Goal: Task Accomplishment & Management: Use online tool/utility

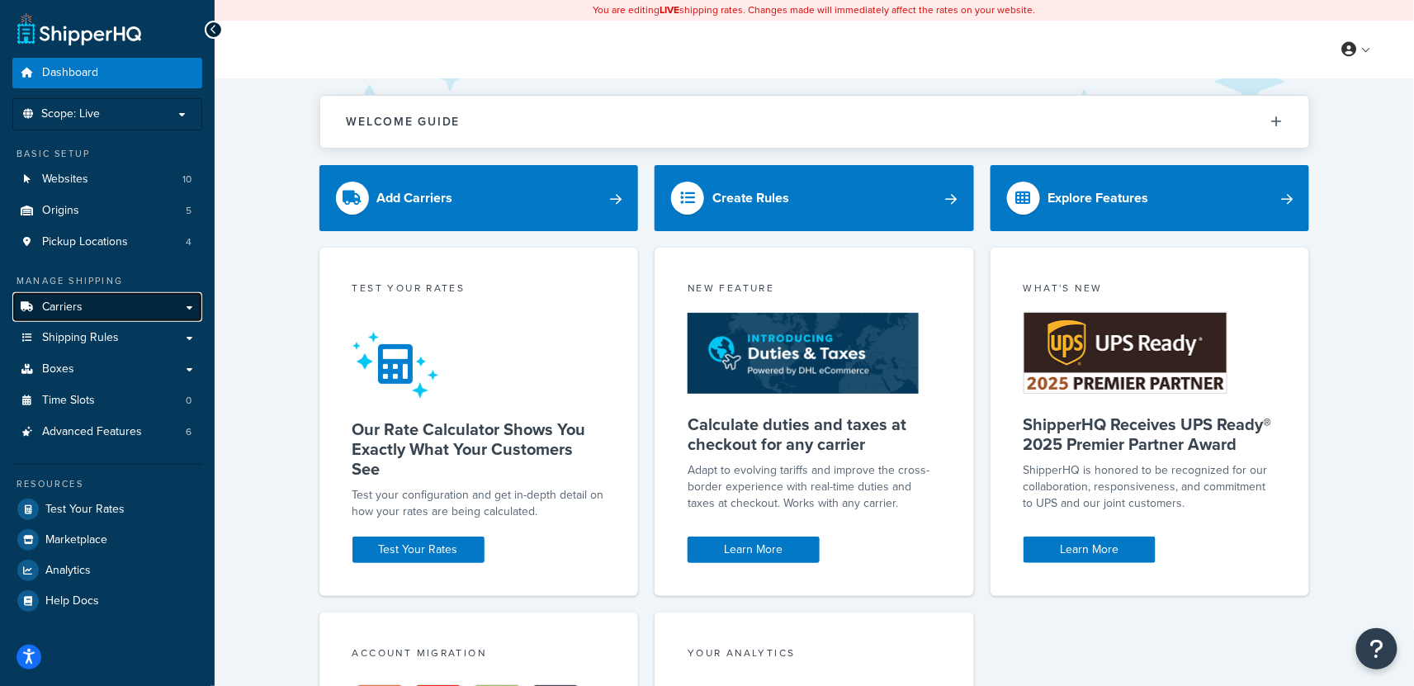
click at [104, 311] on link "Carriers" at bounding box center [107, 307] width 190 height 31
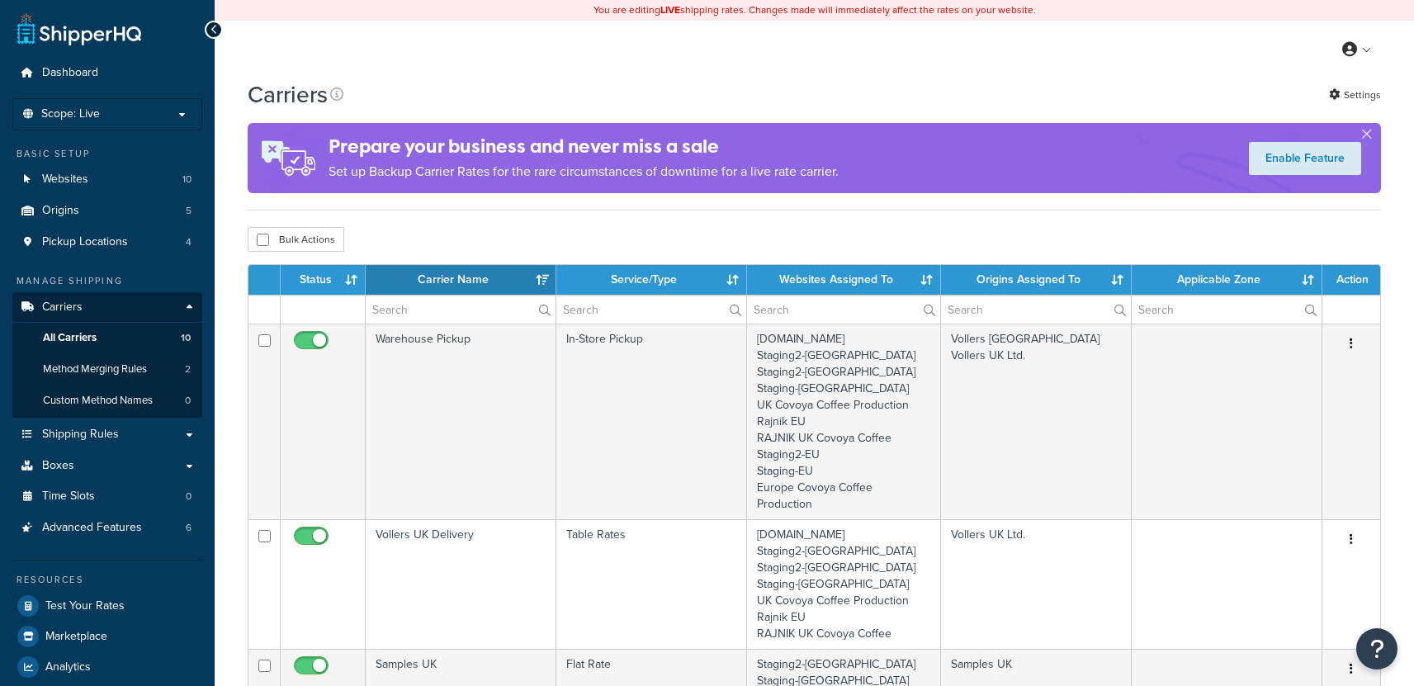
select select "15"
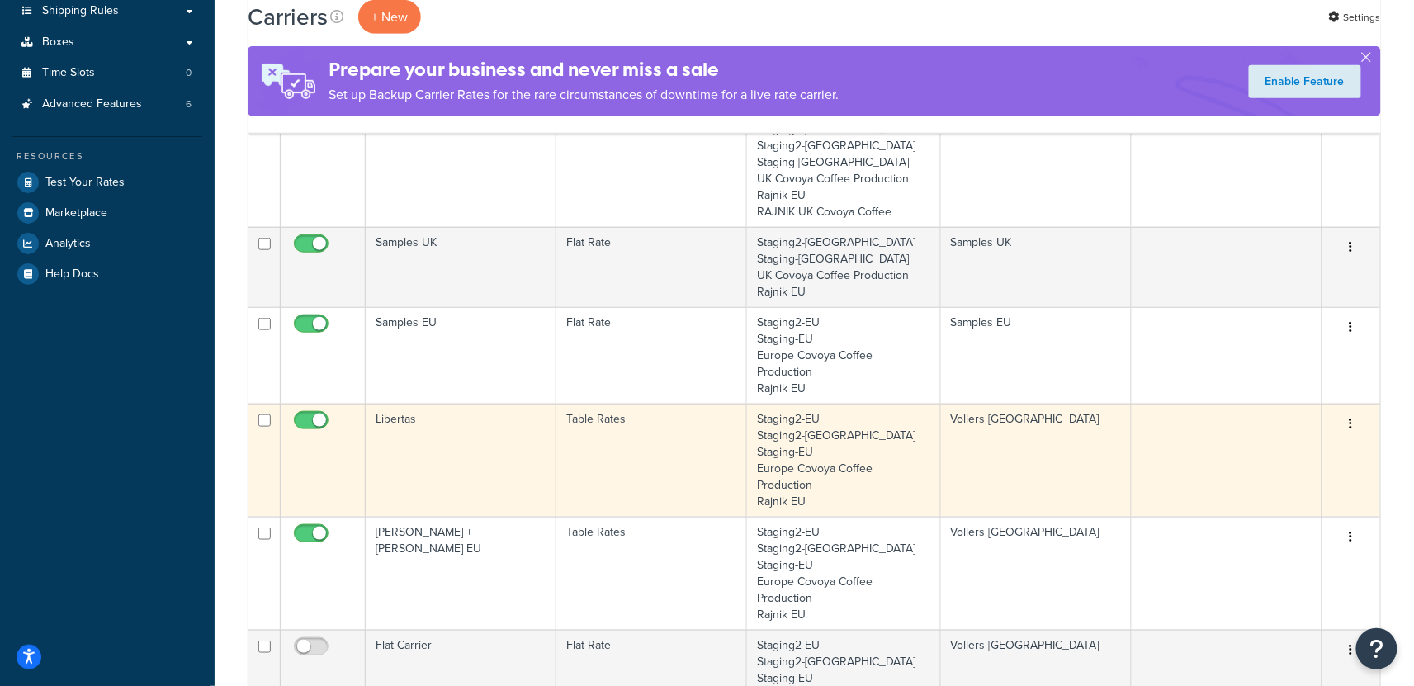
scroll to position [454, 0]
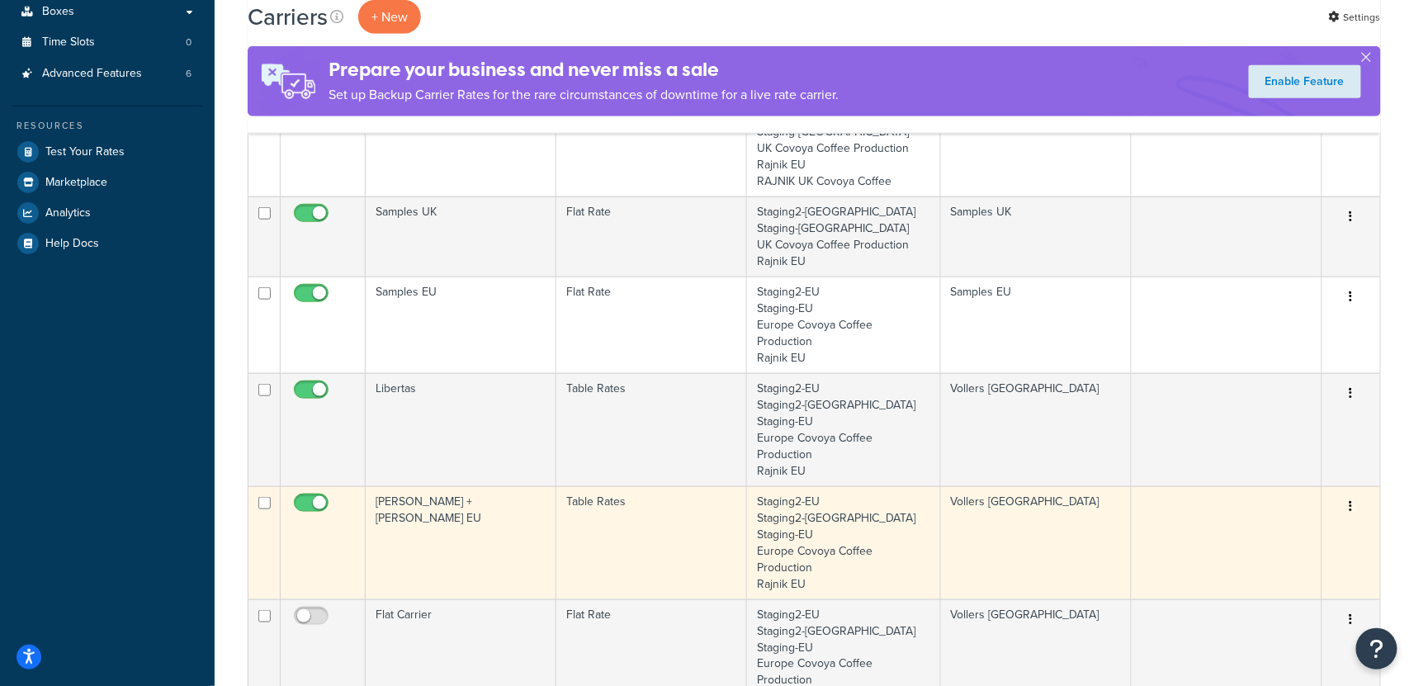
click at [472, 486] on td "[PERSON_NAME] + [PERSON_NAME] EU" at bounding box center [461, 542] width 191 height 113
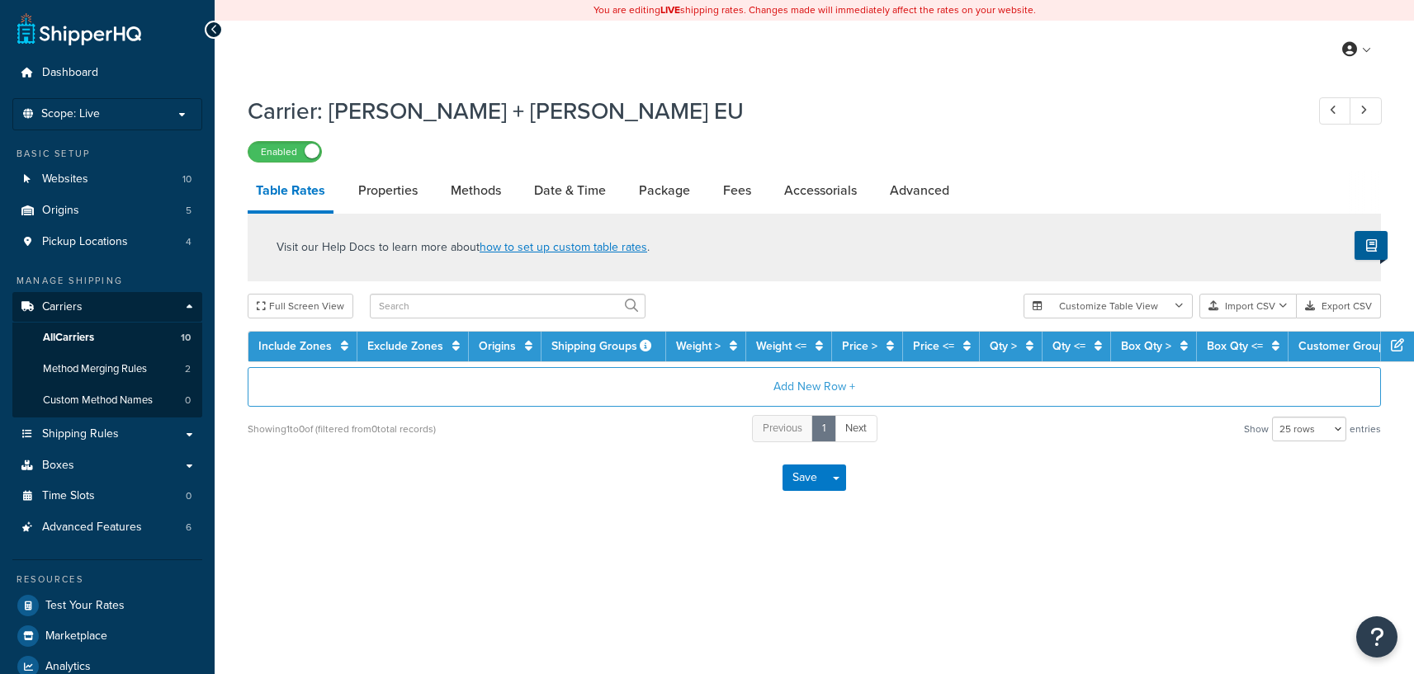
select select "25"
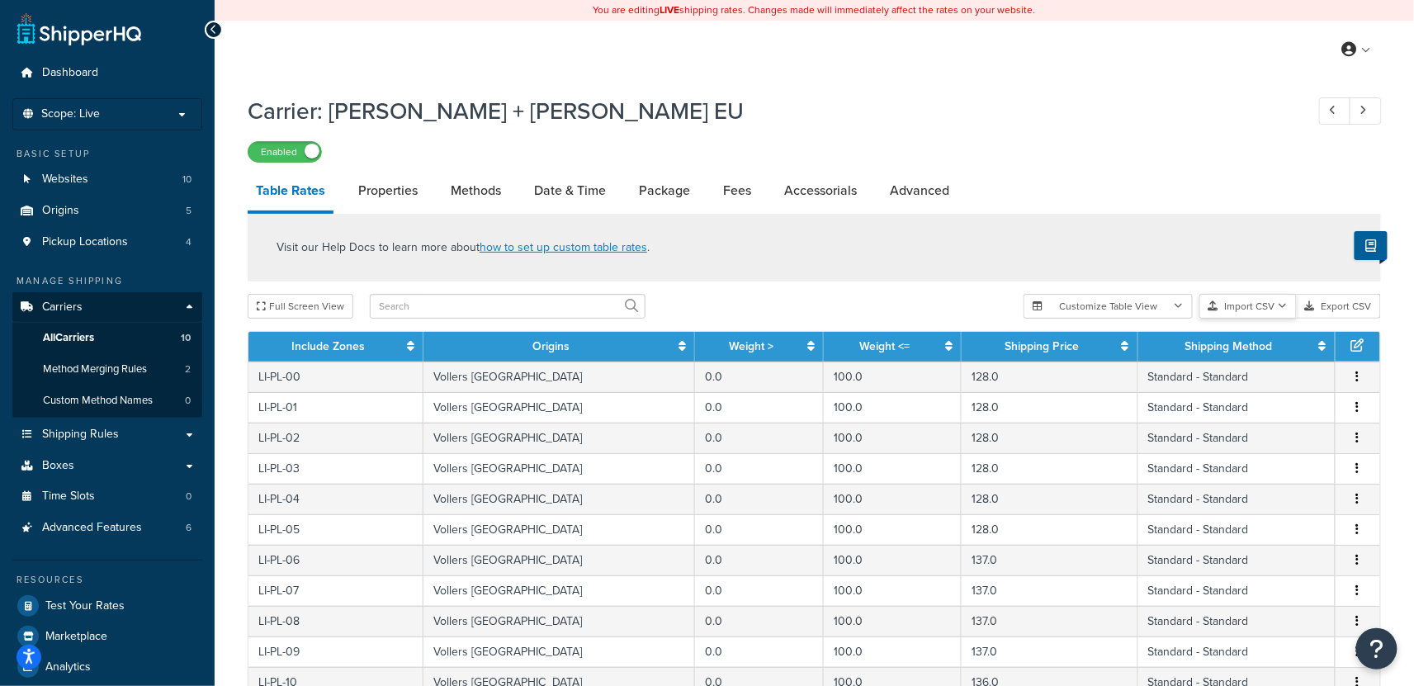
click at [1245, 316] on button "Import CSV" at bounding box center [1247, 306] width 97 height 25
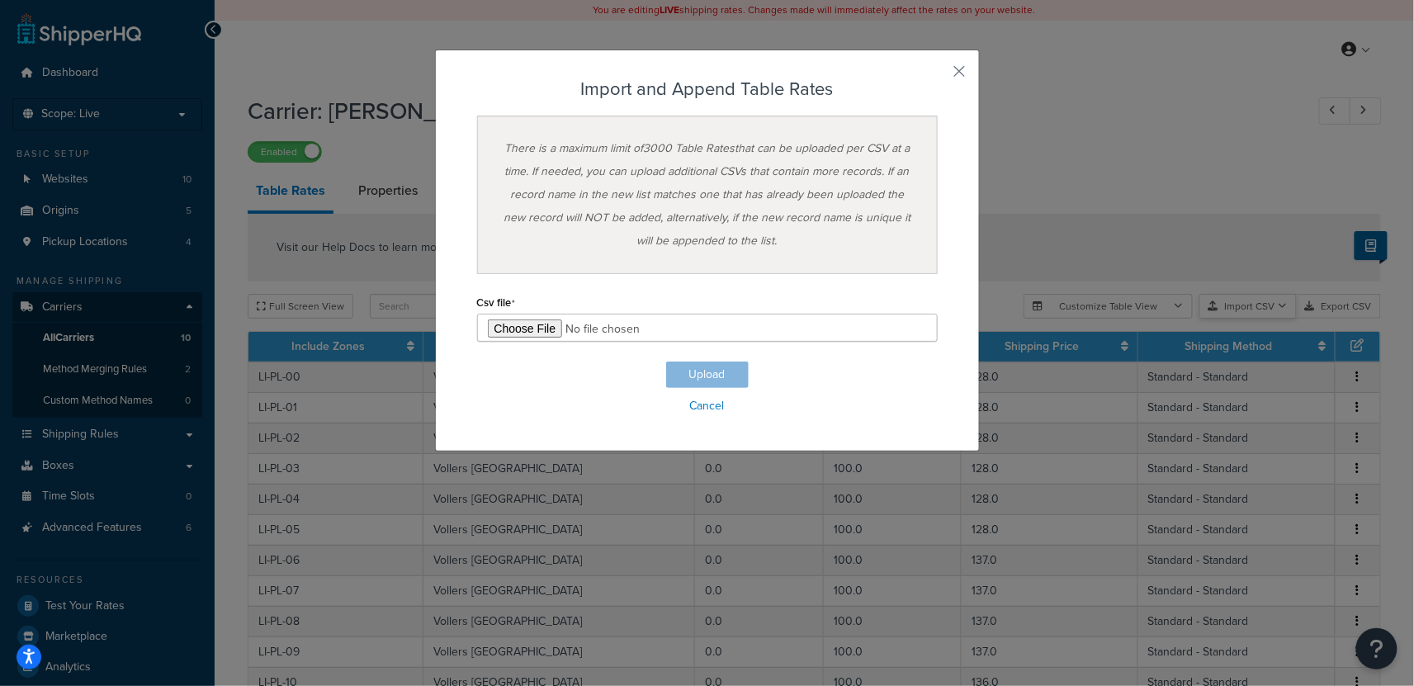
click at [1256, 319] on div "Customize Table View Show all columns Show selected columns Import CSV Import a…" at bounding box center [1201, 306] width 357 height 25
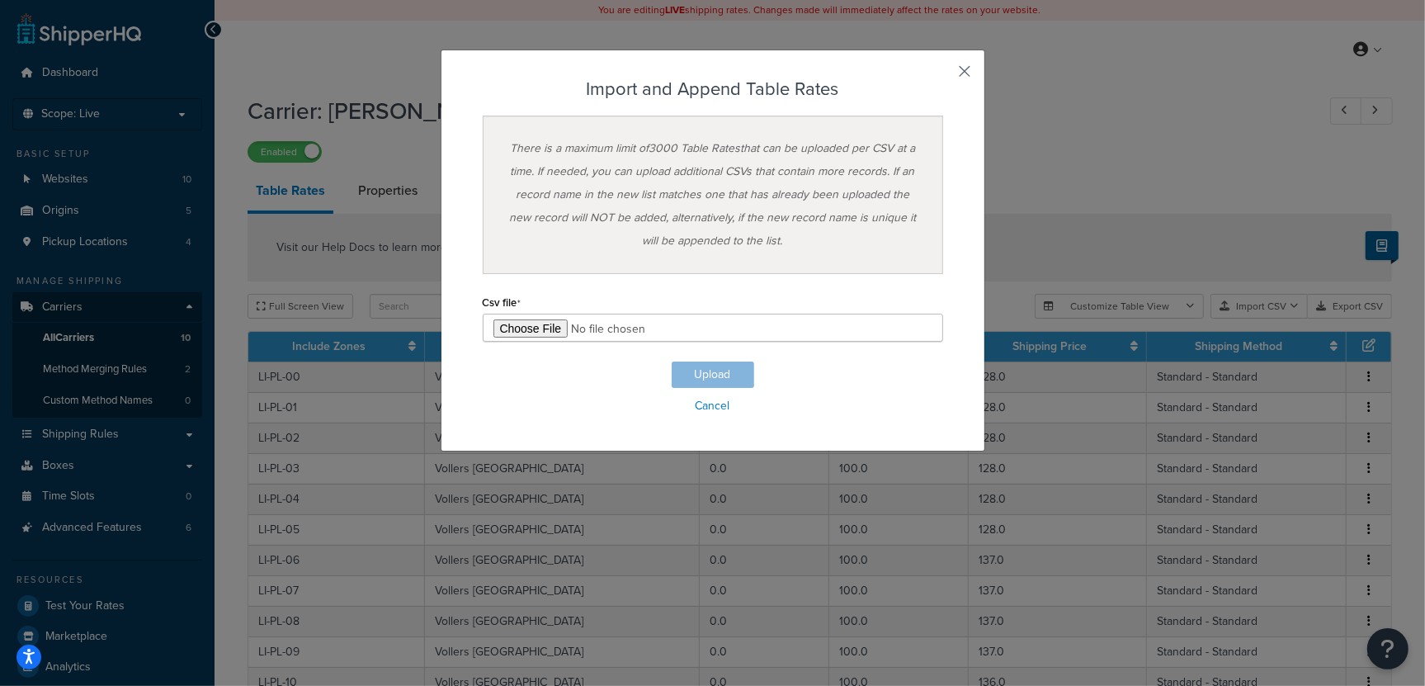
click at [943, 75] on button "button" at bounding box center [941, 77] width 4 height 4
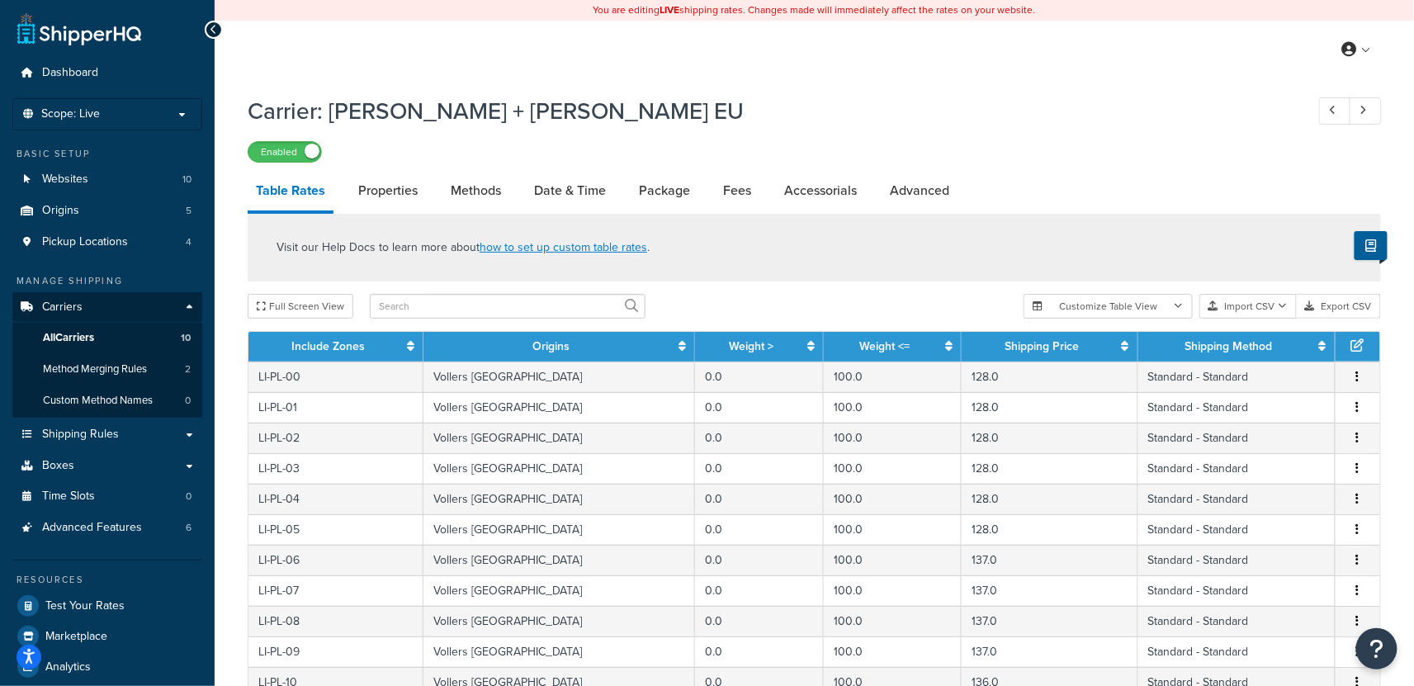
click at [308, 50] on div "My Profile Billing Global Settings Contact Us Logout" at bounding box center [814, 50] width 1199 height 58
click at [1272, 302] on button "Import CSV" at bounding box center [1247, 306] width 97 height 25
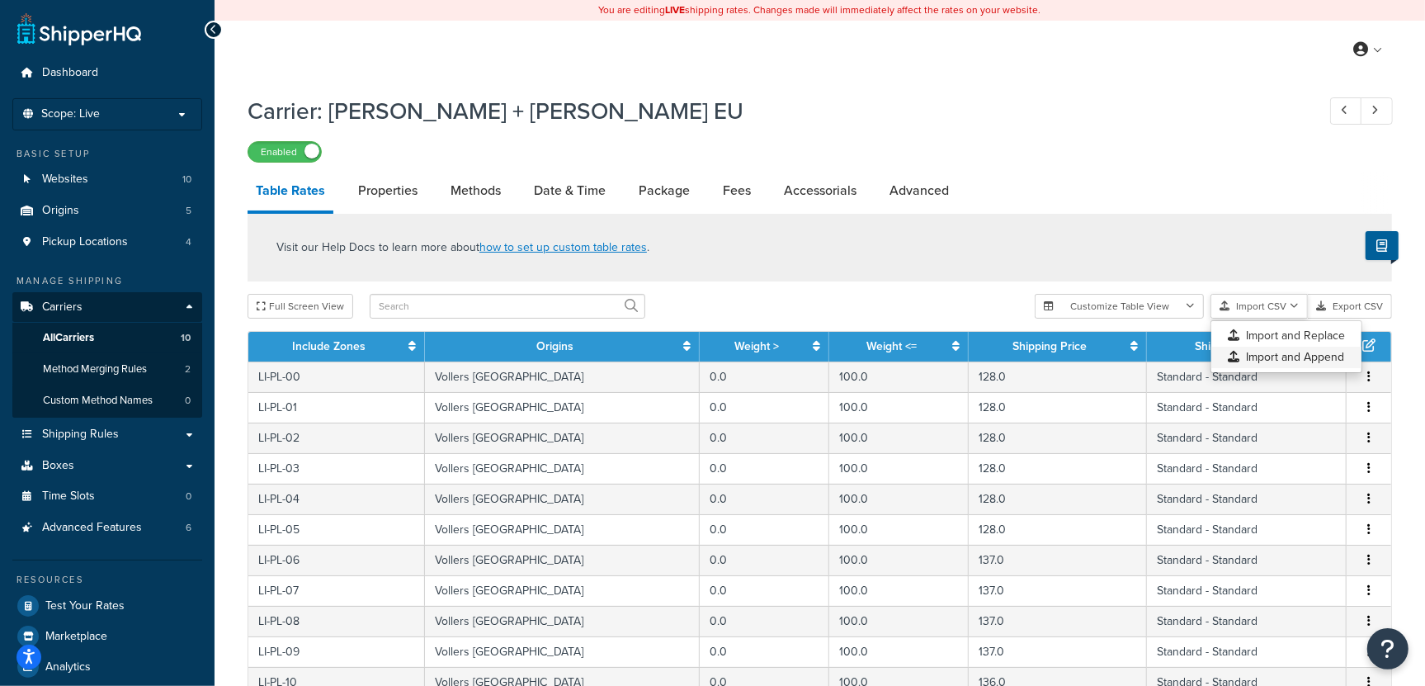
click at [1280, 319] on div "Customize Table View Show all columns Show selected columns Import CSV Import a…" at bounding box center [1213, 306] width 357 height 25
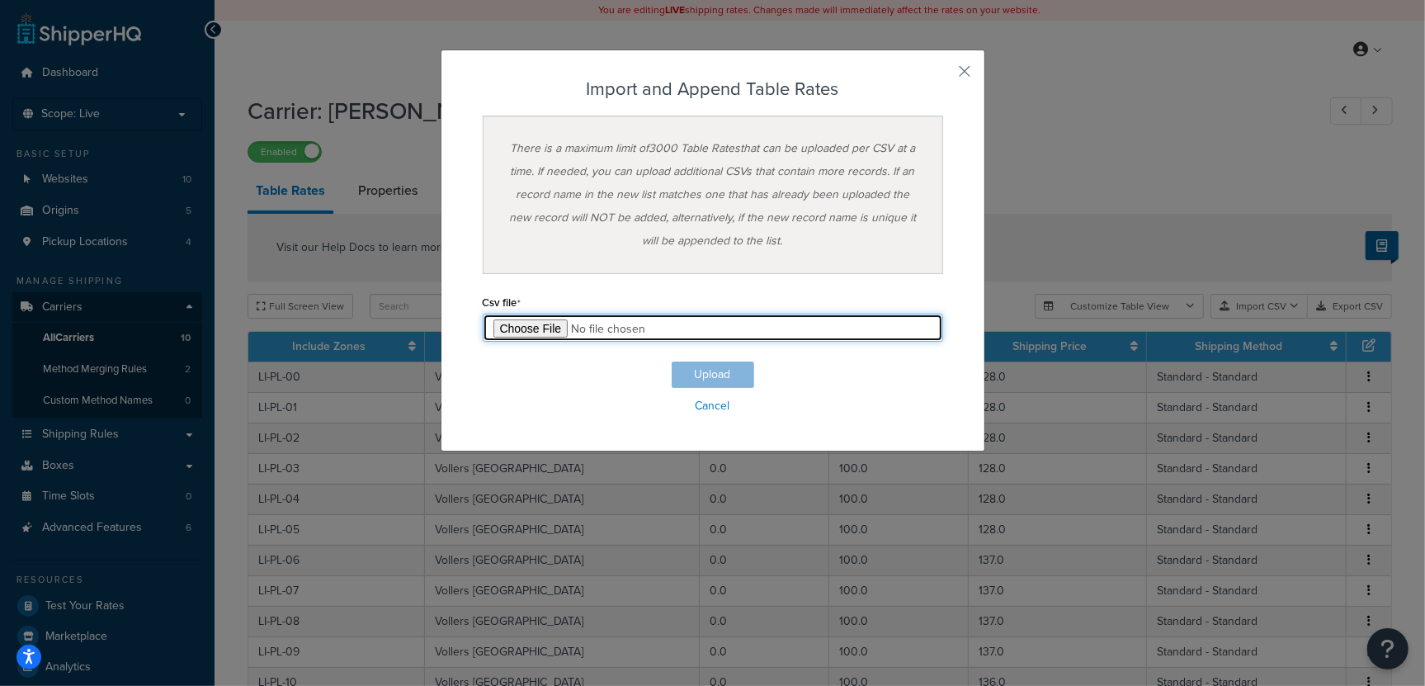
click at [530, 333] on input "file" at bounding box center [713, 328] width 461 height 28
type input "C:\fakepath\K&N Update 1.csv"
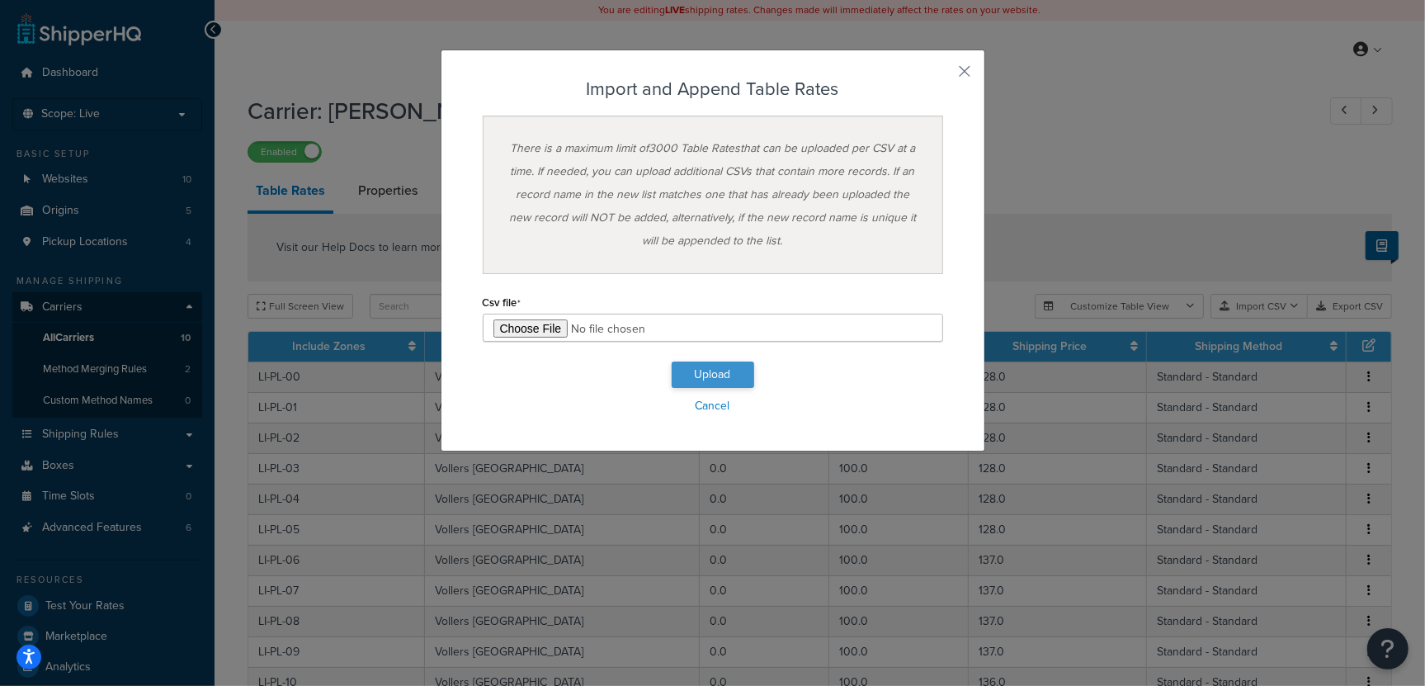
drag, startPoint x: 701, startPoint y: 356, endPoint x: 715, endPoint y: 378, distance: 26.3
click at [701, 356] on div "Import and Append Table Rates There is a maximum limit of 3000 Table Rates that…" at bounding box center [713, 248] width 461 height 338
click at [714, 370] on button "Upload" at bounding box center [713, 374] width 83 height 26
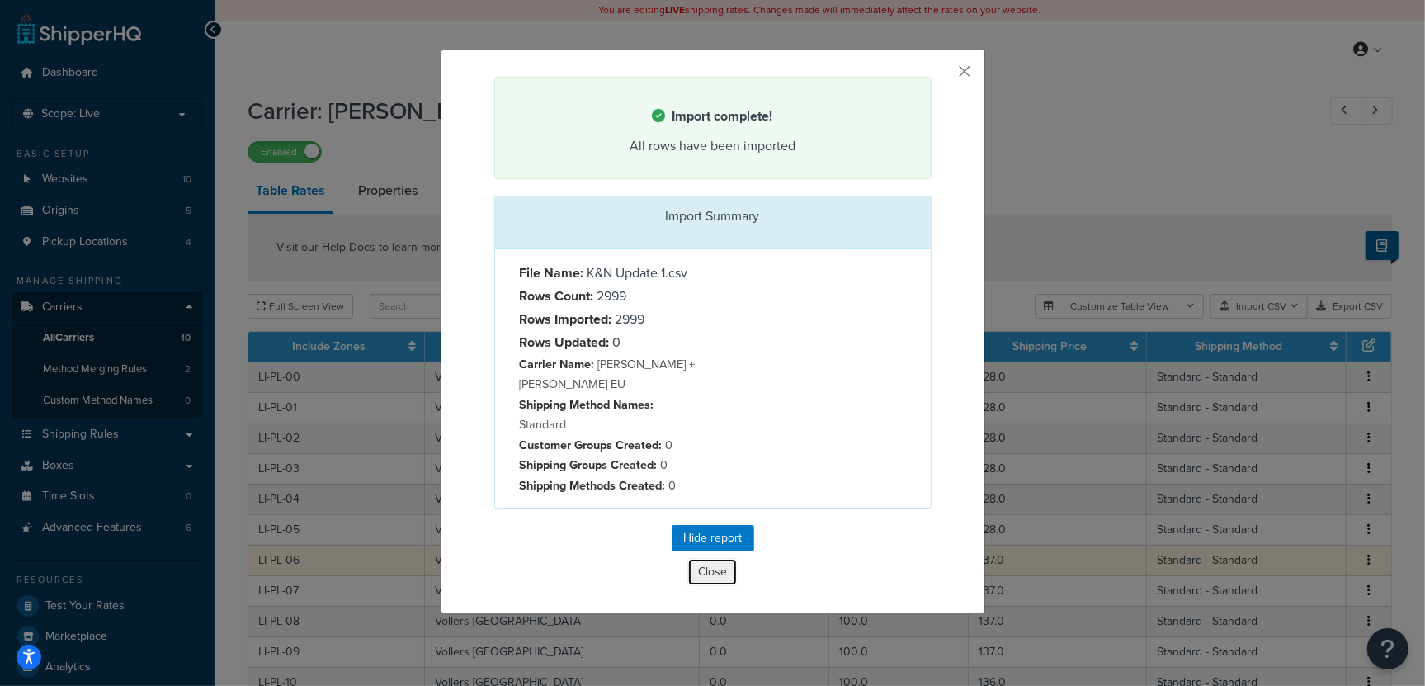
click at [711, 558] on button "Close" at bounding box center [713, 572] width 50 height 28
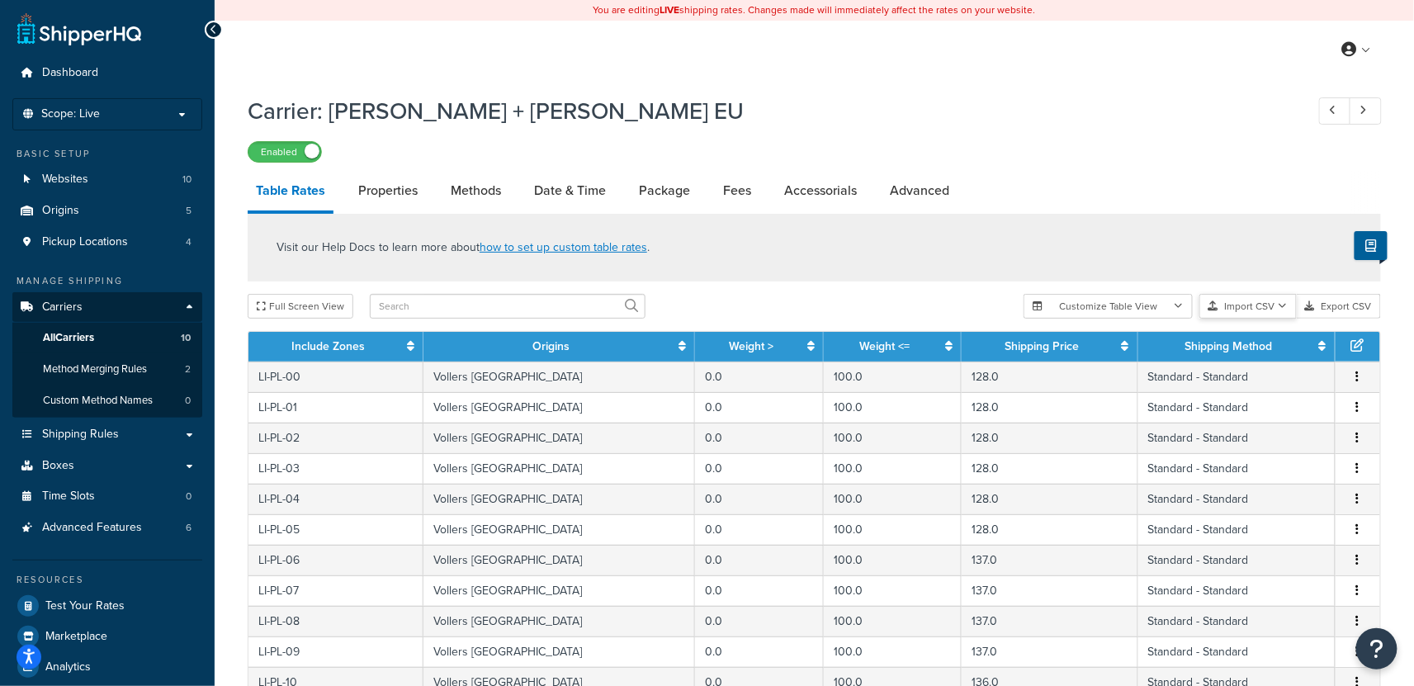
click at [1270, 311] on button "Import CSV" at bounding box center [1247, 306] width 97 height 25
click at [1276, 319] on div "Customize Table View Show all columns Show selected columns Import CSV Import a…" at bounding box center [1201, 306] width 357 height 25
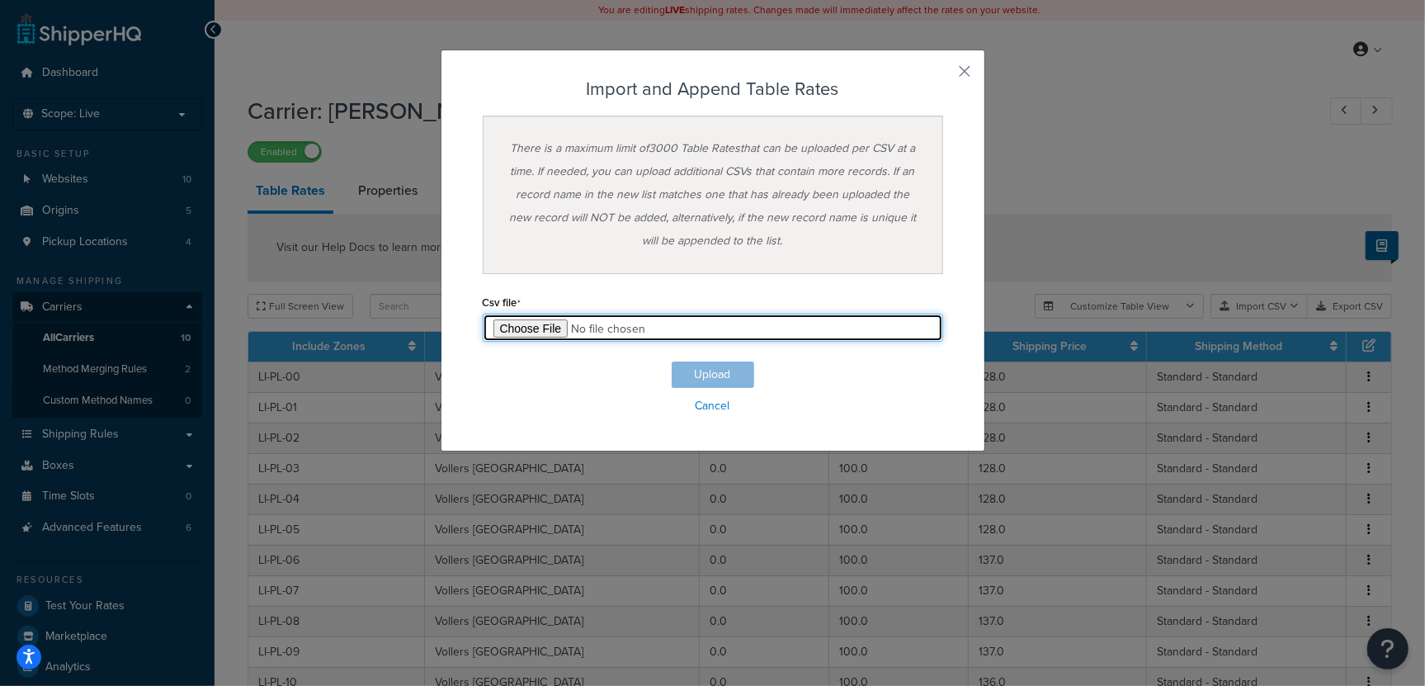
click at [528, 328] on input "file" at bounding box center [713, 328] width 461 height 28
type input "C:\fakepath\K&N Update 2.csv"
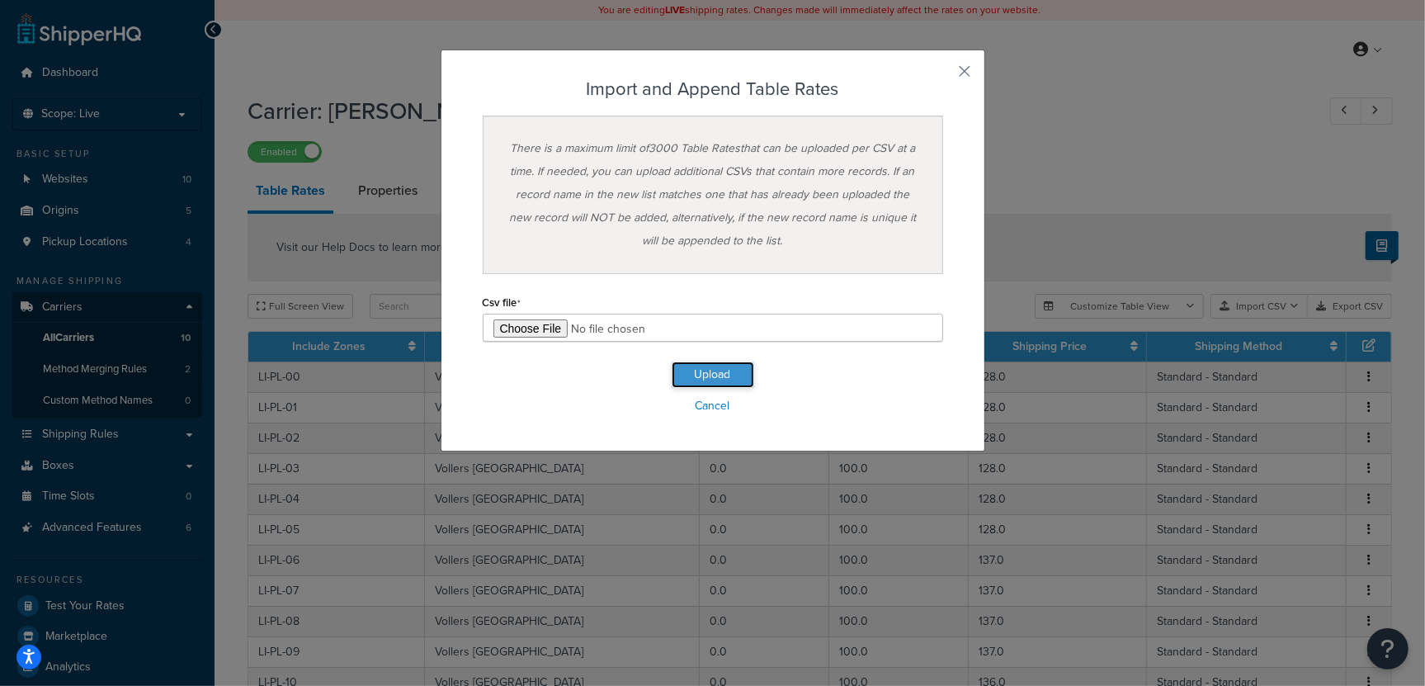
click at [693, 379] on button "Upload" at bounding box center [713, 374] width 83 height 26
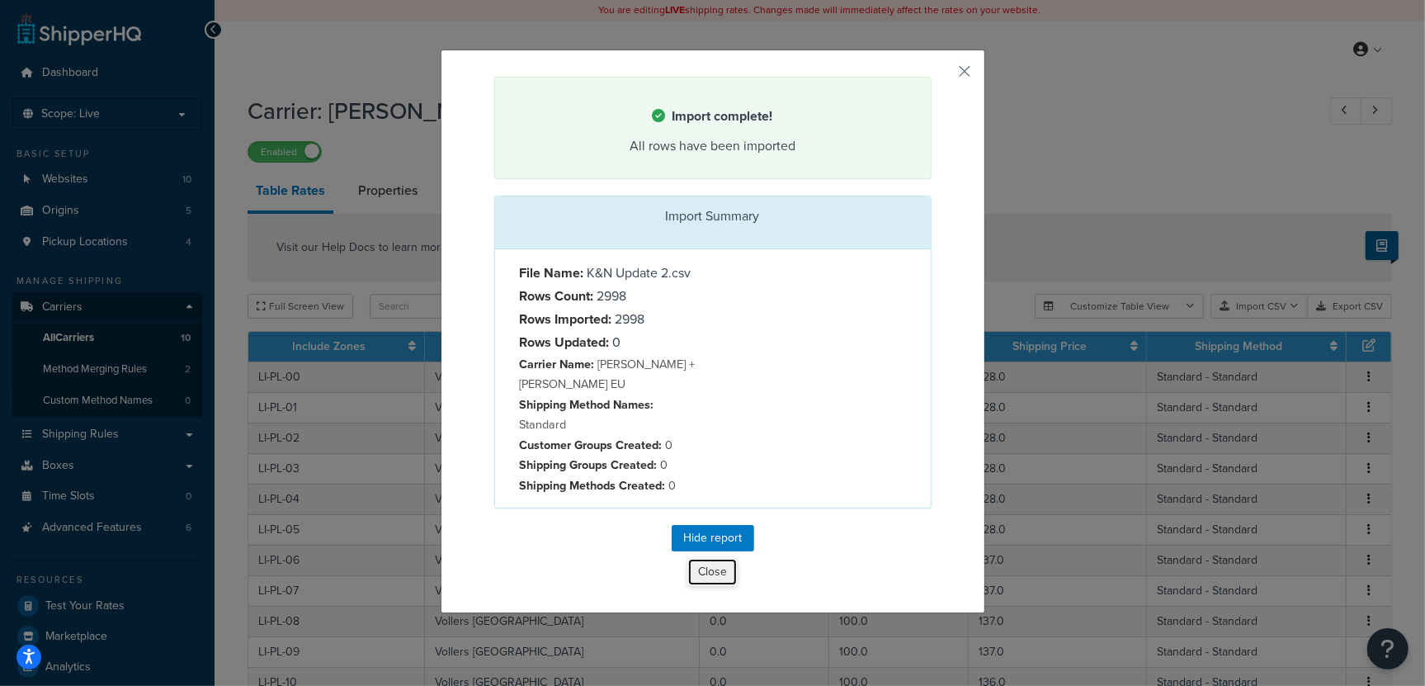
click at [712, 558] on button "Close" at bounding box center [713, 572] width 50 height 28
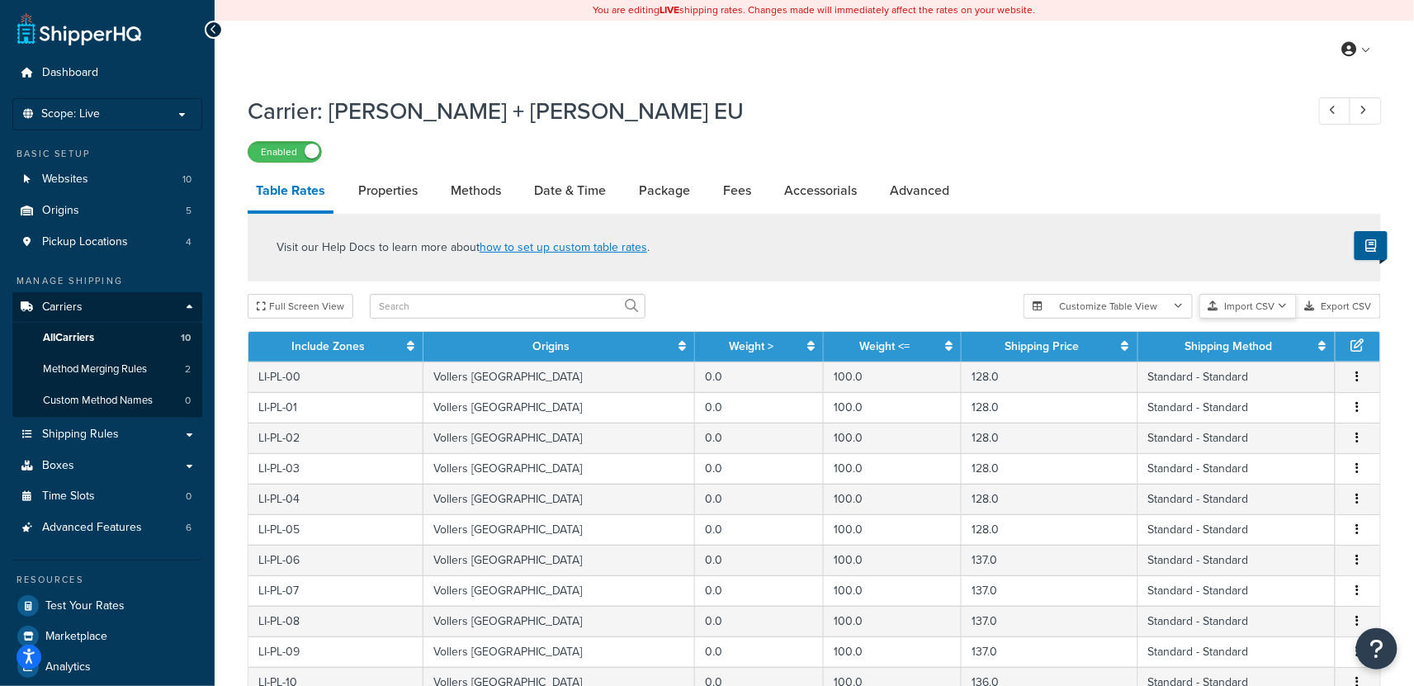
click at [1252, 300] on button "Import CSV" at bounding box center [1247, 306] width 97 height 25
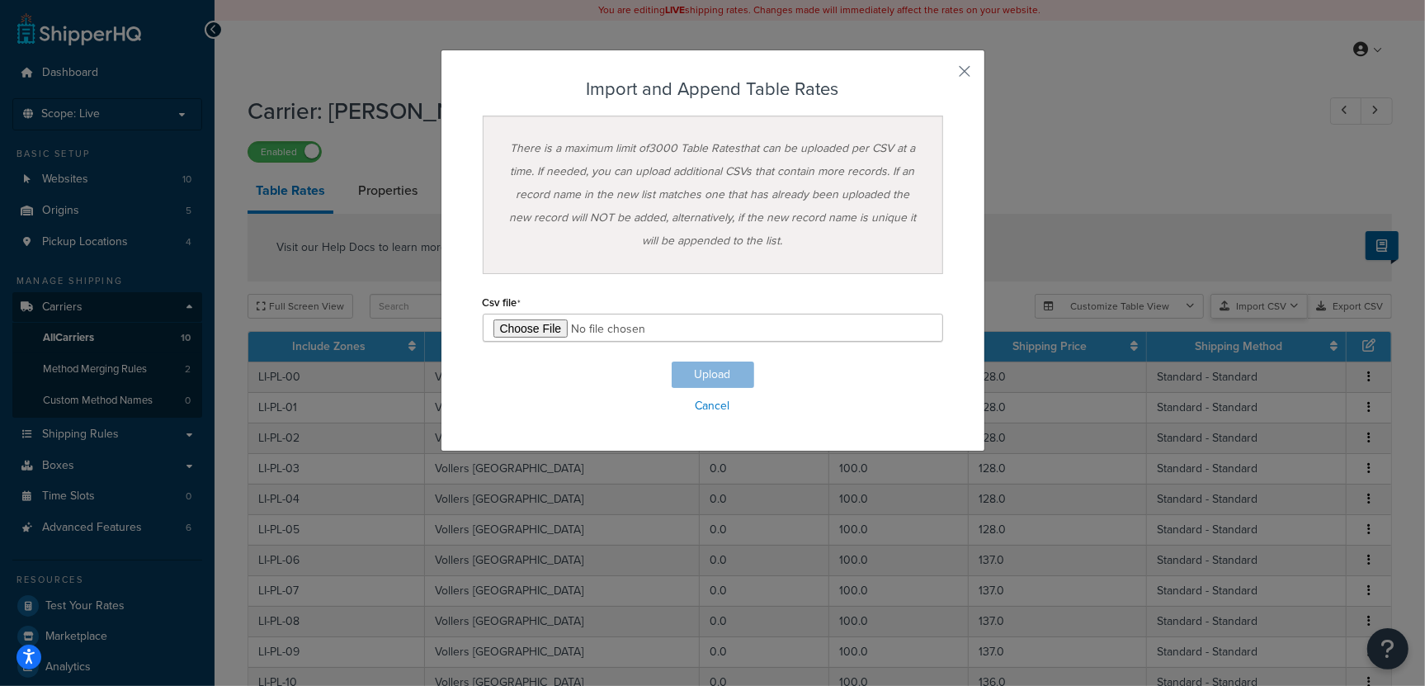
click at [1267, 319] on div "Customize Table View Show all columns Show selected columns Import CSV Import a…" at bounding box center [1213, 306] width 357 height 25
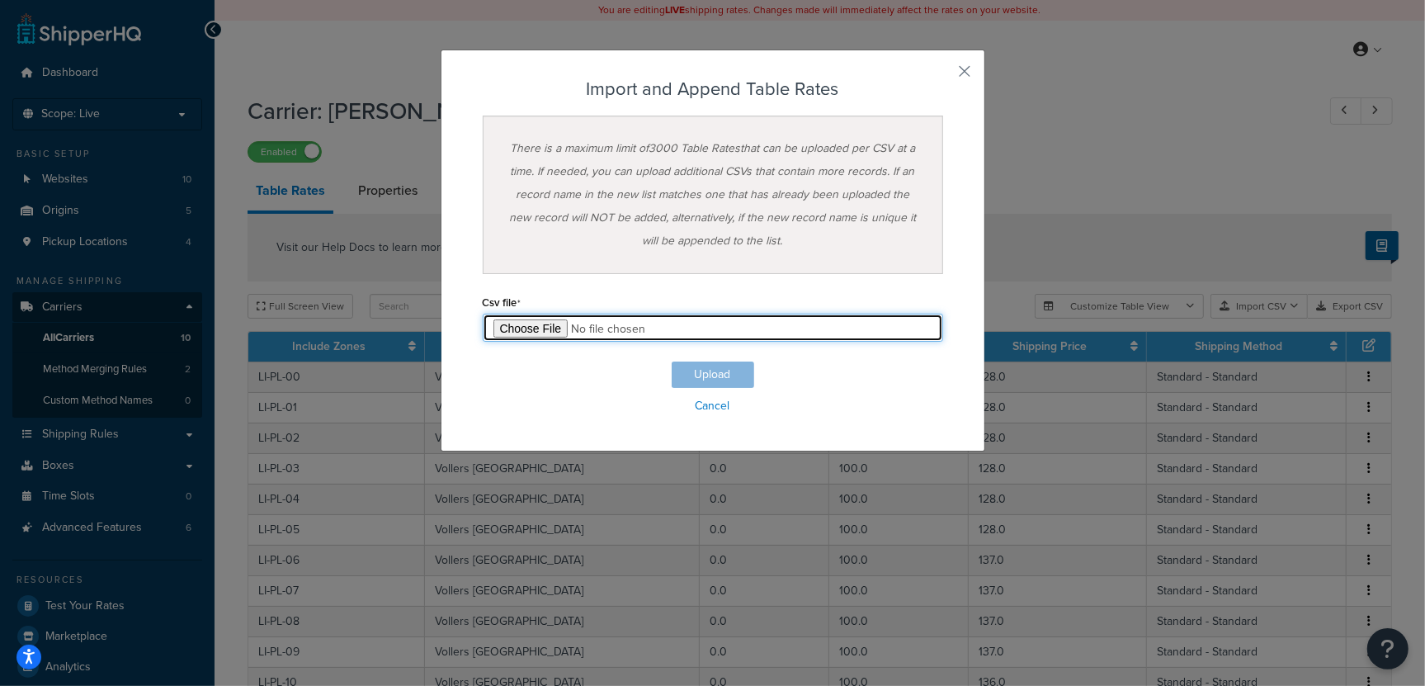
click at [533, 328] on input "file" at bounding box center [713, 328] width 461 height 28
type input "C:\fakepath\K&N Update 3.csv"
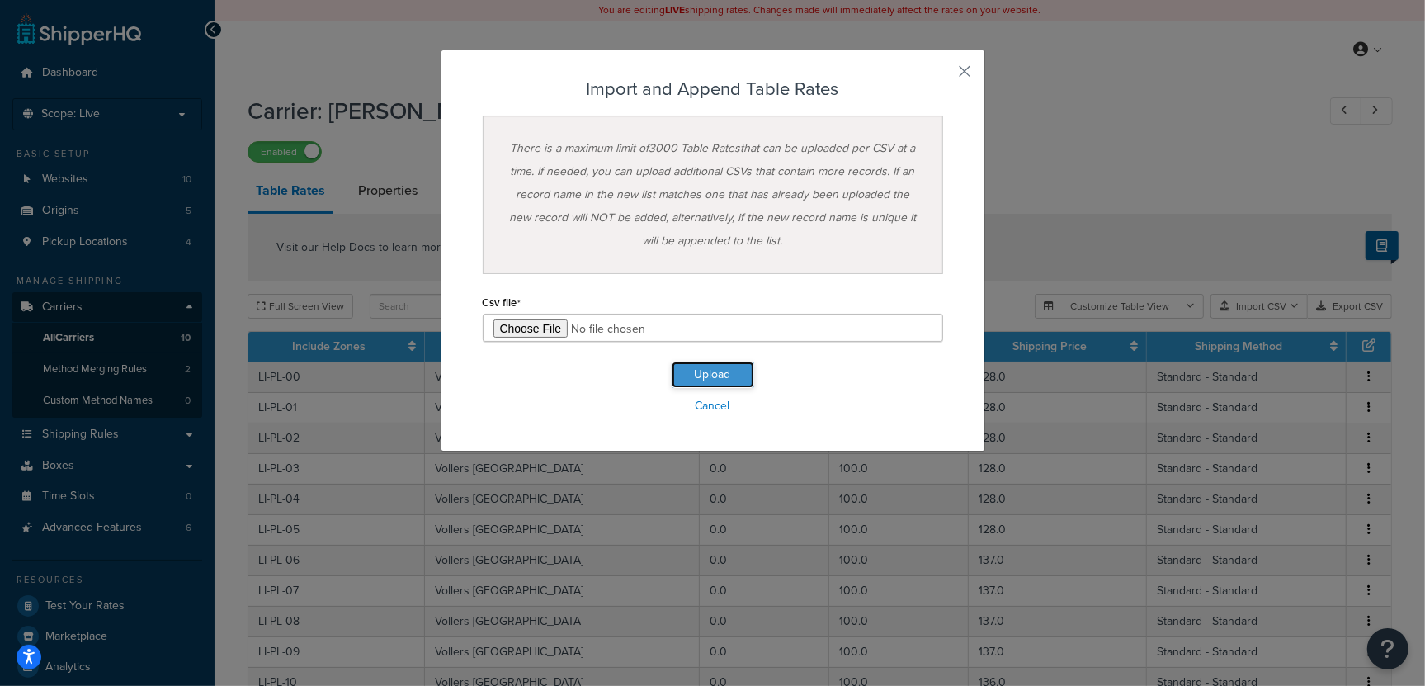
click at [706, 372] on button "Upload" at bounding box center [713, 374] width 83 height 26
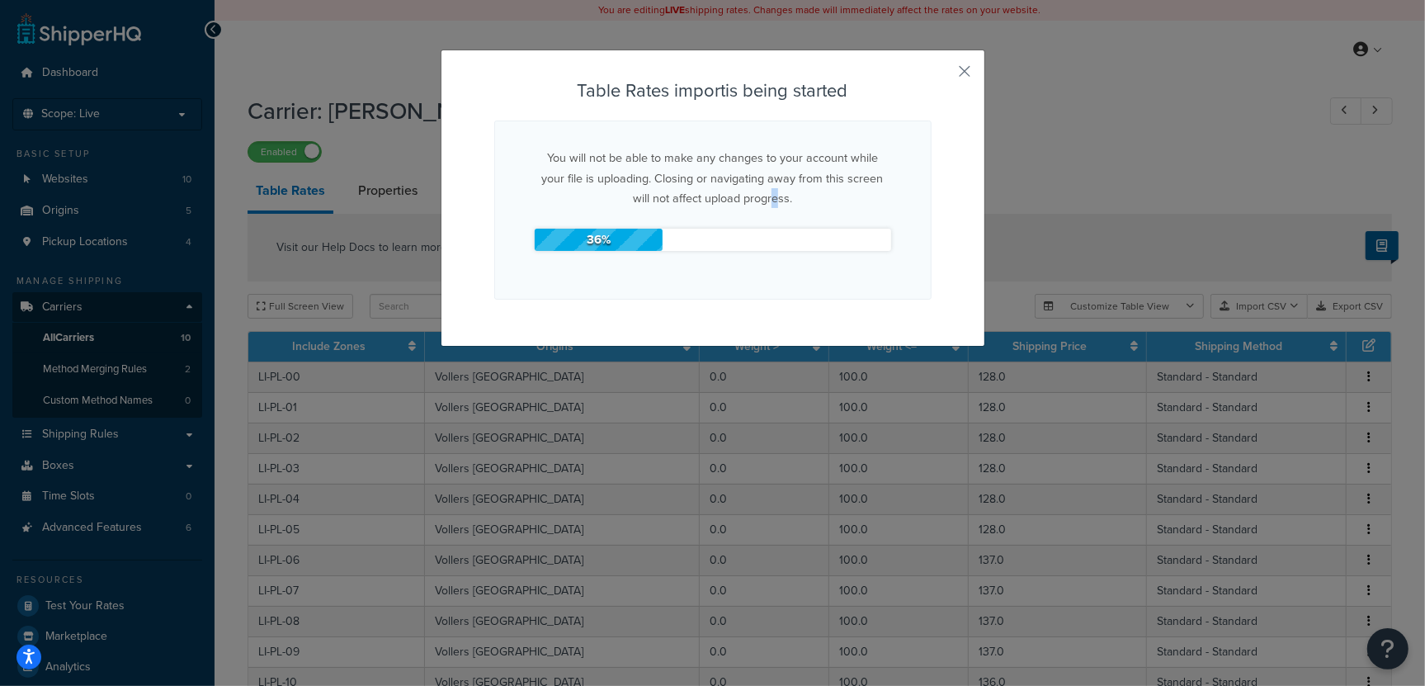
click at [749, 201] on p "You will not be able to make any changes to your account while your file is upl…" at bounding box center [713, 178] width 357 height 60
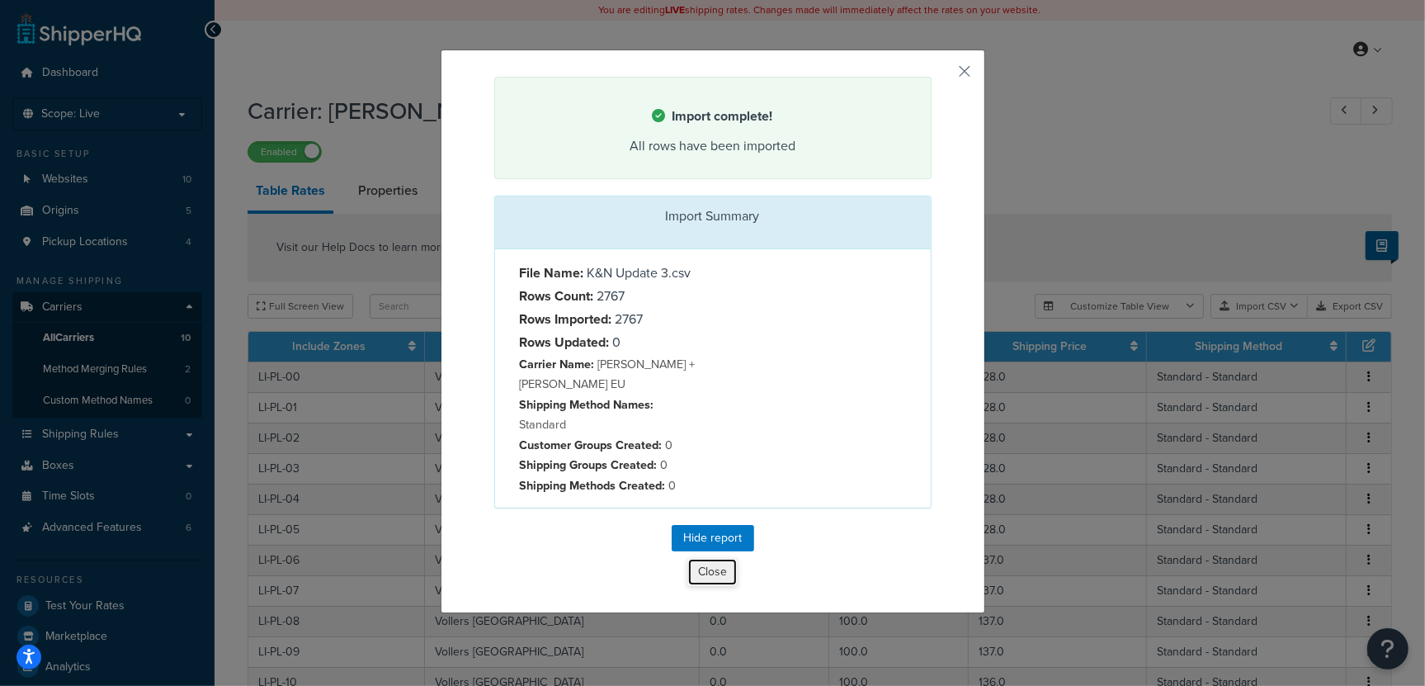
click at [714, 558] on button "Close" at bounding box center [713, 572] width 50 height 28
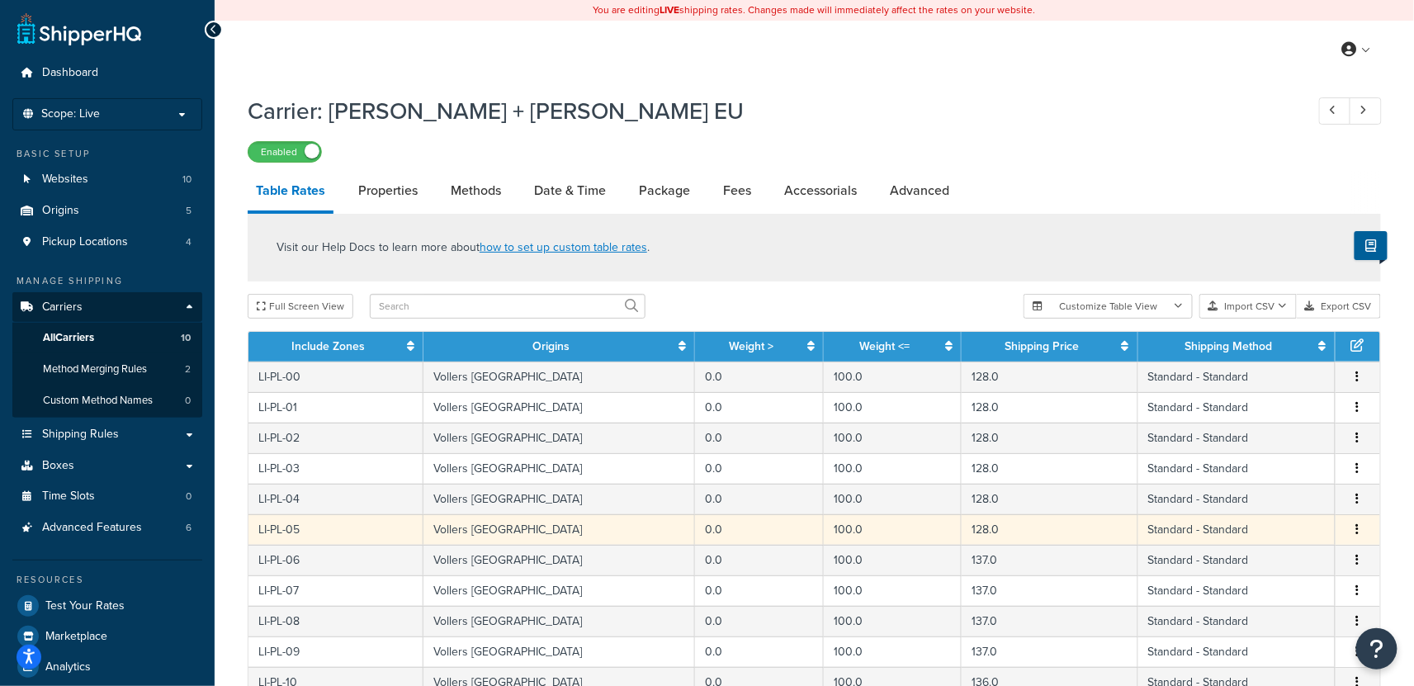
scroll to position [142, 0]
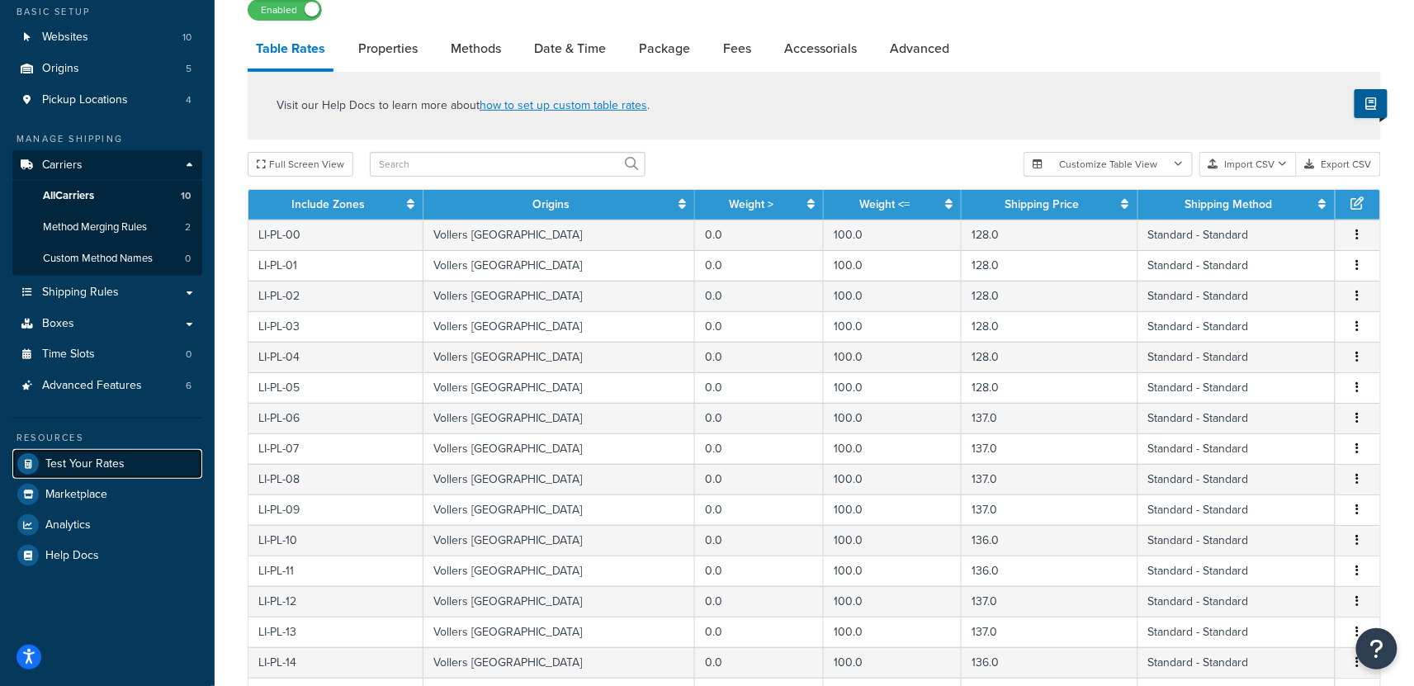
click at [100, 462] on span "Test Your Rates" at bounding box center [84, 464] width 79 height 14
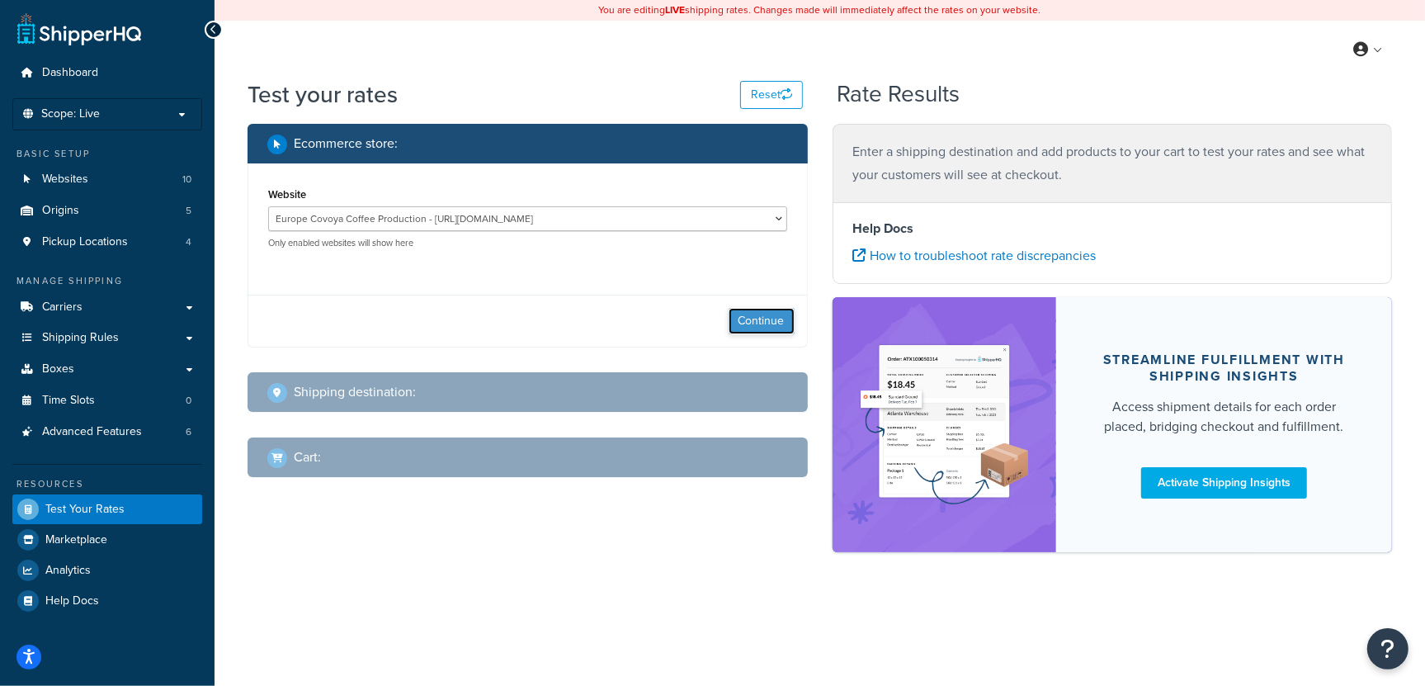
click at [779, 319] on button "Continue" at bounding box center [762, 321] width 66 height 26
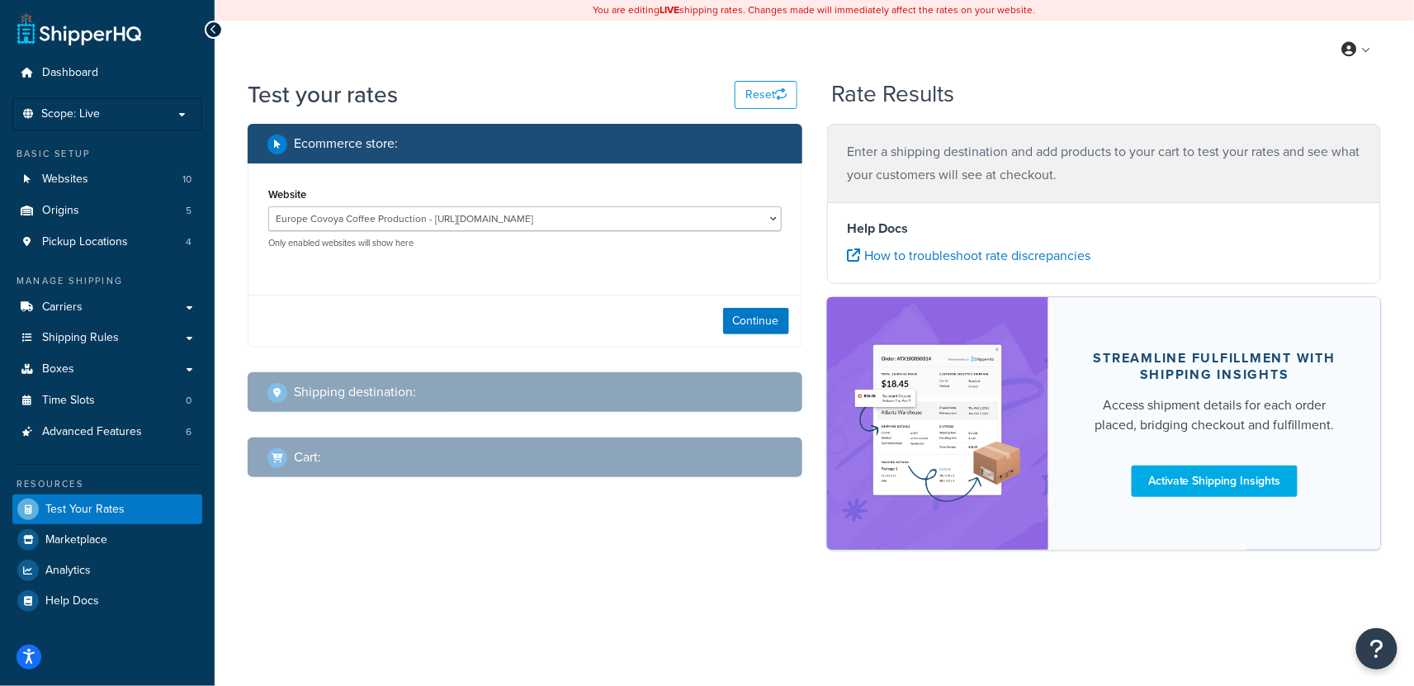
select select "TX"
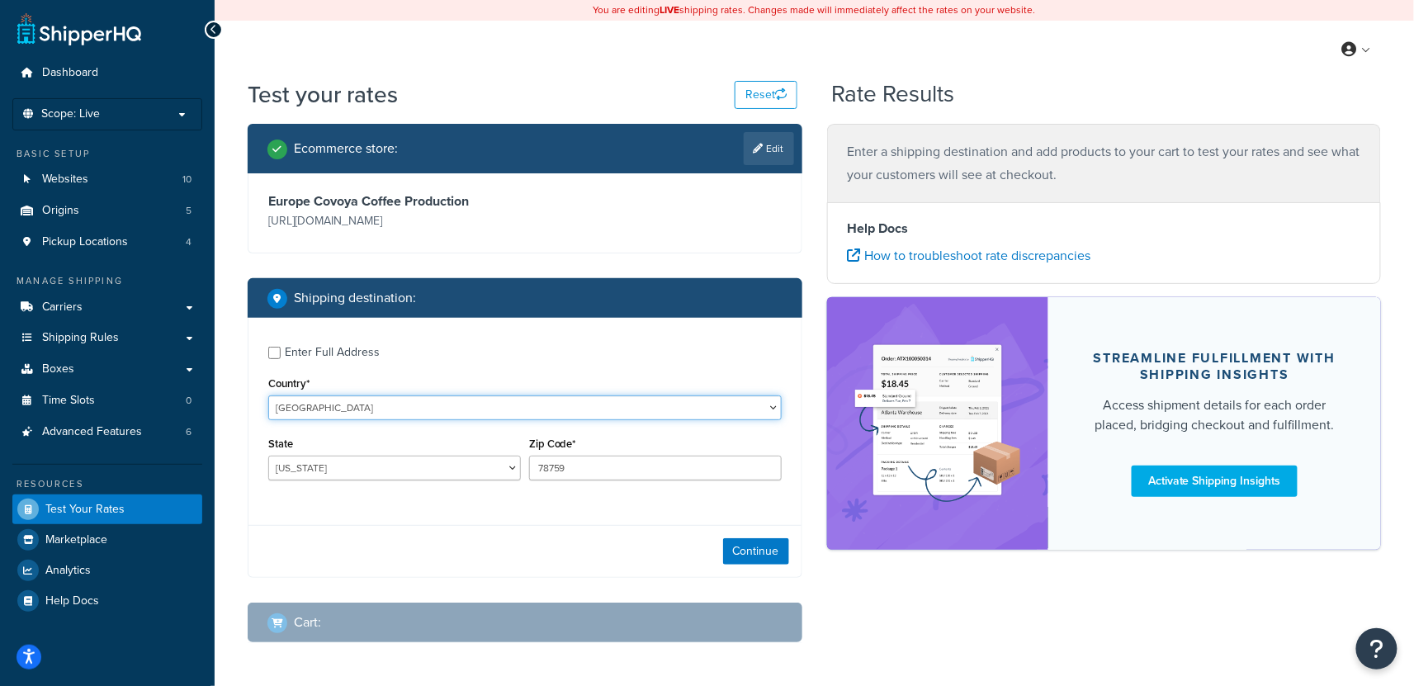
click at [404, 408] on select "United States United Kingdom Afghanistan Åland Islands Albania Algeria American…" at bounding box center [524, 407] width 513 height 25
select select "IT"
click at [268, 395] on select "United States United Kingdom Afghanistan Åland Islands Albania Algeria American…" at bounding box center [524, 407] width 513 height 25
click at [327, 474] on select "Agrigento Alessandria Ancona Aosta Arezzo Ascoli Piceno Asti Avellino Bari Barl…" at bounding box center [394, 468] width 253 height 25
select select "PT"
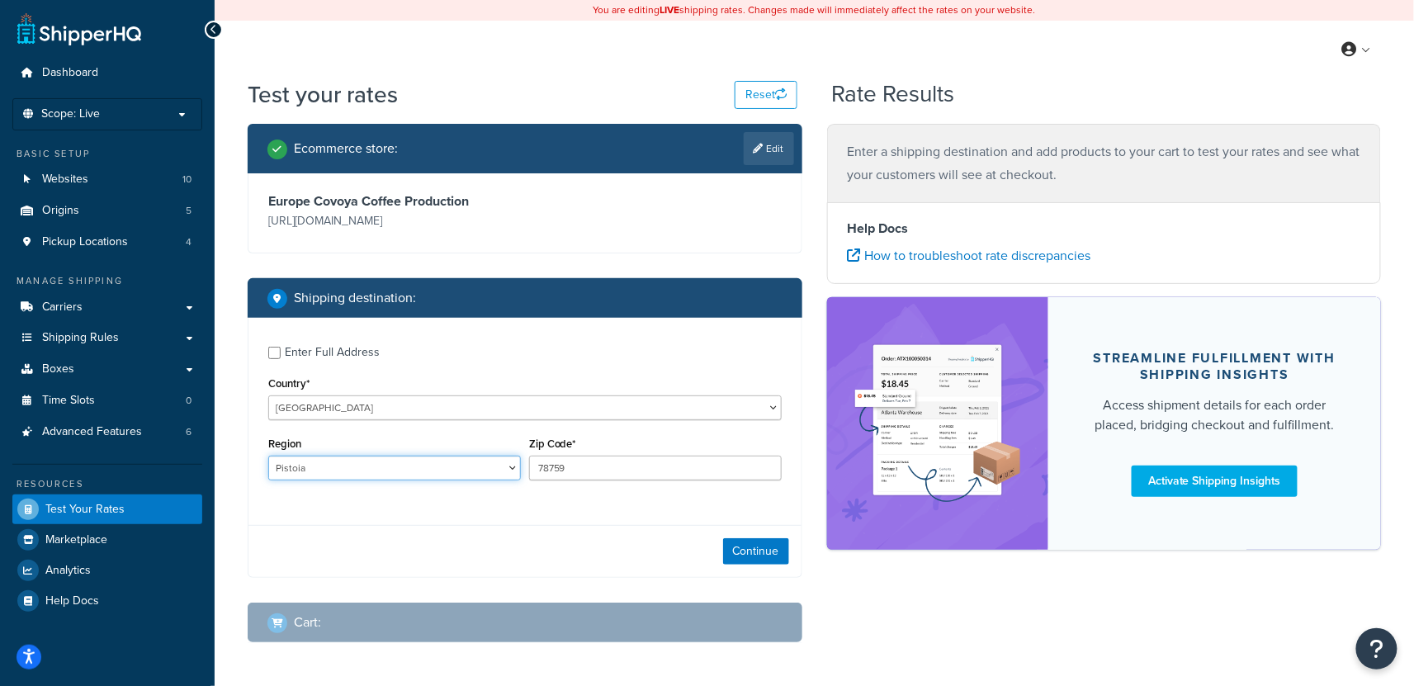
click at [268, 456] on select "Agrigento Alessandria Ancona Aosta Arezzo Ascoli Piceno Asti Avellino Bari Barl…" at bounding box center [394, 468] width 253 height 25
drag, startPoint x: 562, startPoint y: 462, endPoint x: 574, endPoint y: 462, distance: 12.4
click at [563, 462] on input "78759" at bounding box center [655, 468] width 253 height 25
drag, startPoint x: 598, startPoint y: 466, endPoint x: 351, endPoint y: 428, distance: 249.8
click at [358, 430] on div "Enter Full Address Country* United States United Kingdom Afghanistan Åland Isla…" at bounding box center [524, 415] width 553 height 195
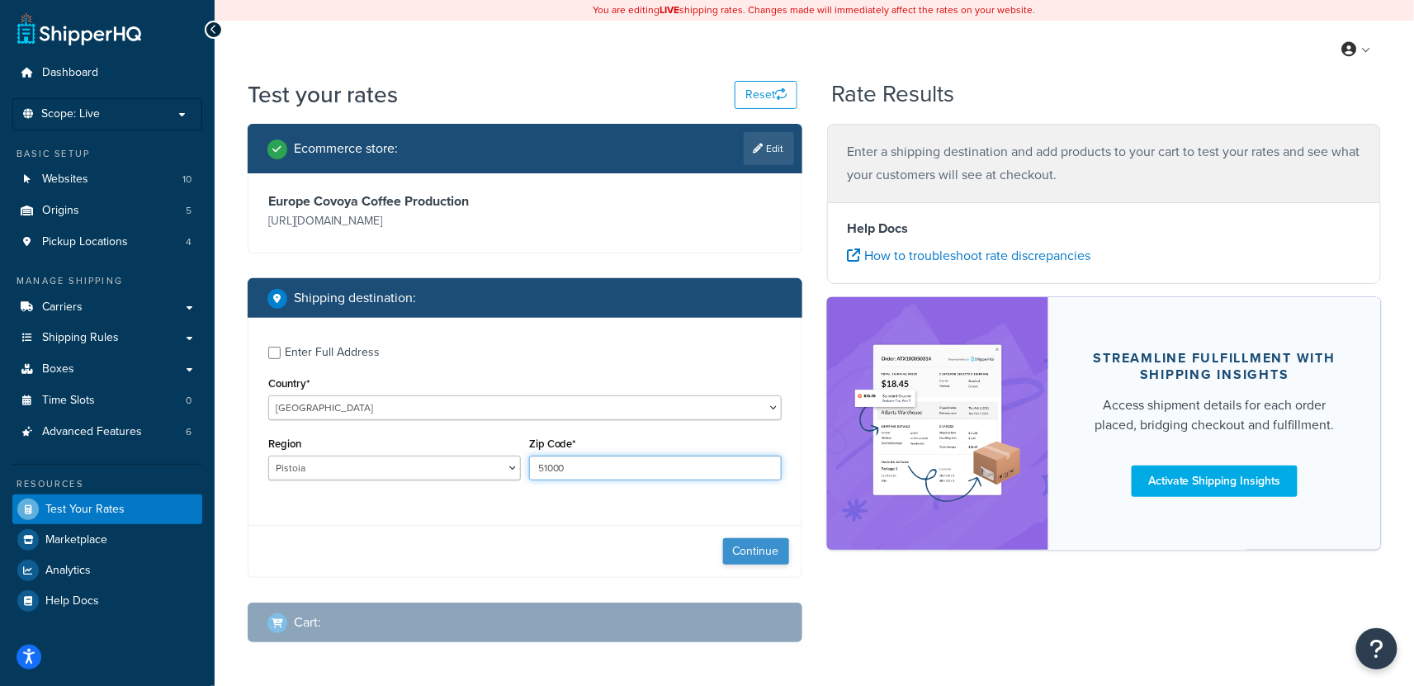
type input "51000"
click at [758, 552] on button "Continue" at bounding box center [756, 551] width 66 height 26
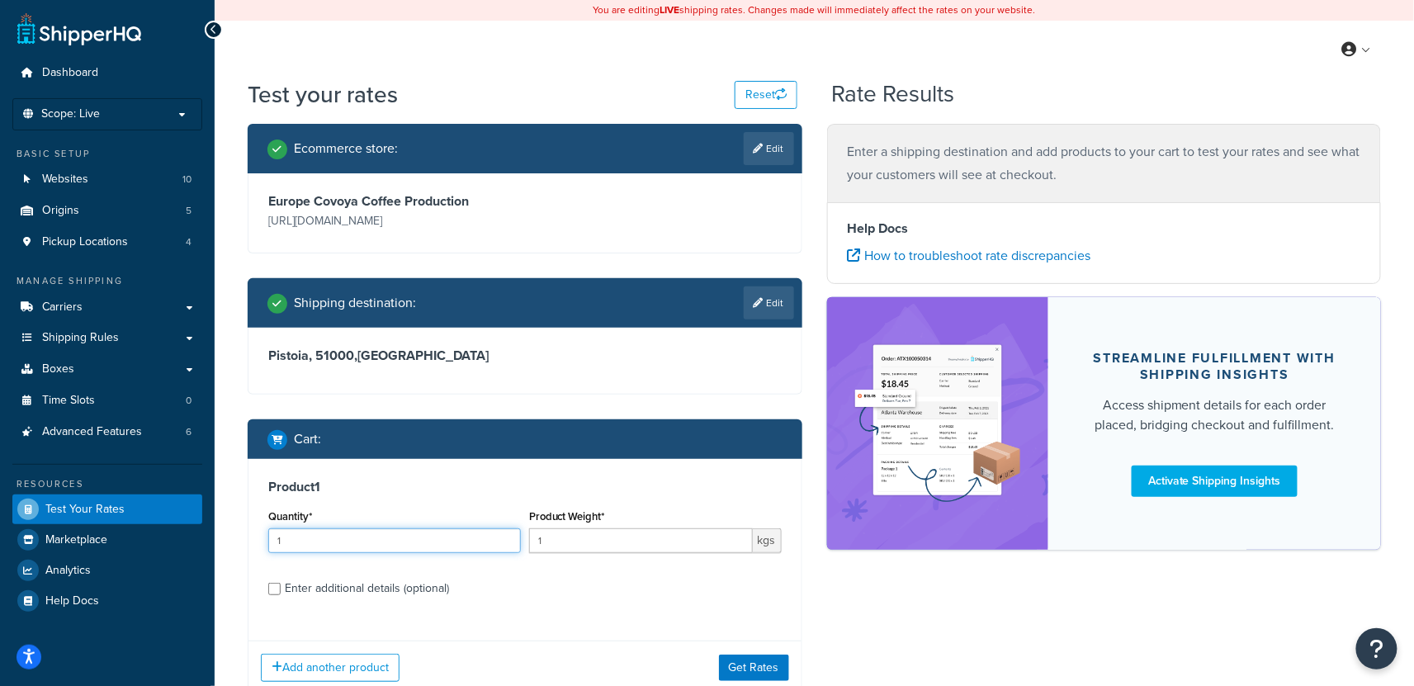
click at [327, 542] on input "1" at bounding box center [394, 540] width 253 height 25
type input "5"
click at [571, 542] on input "1" at bounding box center [641, 540] width 224 height 25
type input "60"
click at [759, 670] on button "Get Rates" at bounding box center [754, 667] width 70 height 26
